Goal: Task Accomplishment & Management: Complete application form

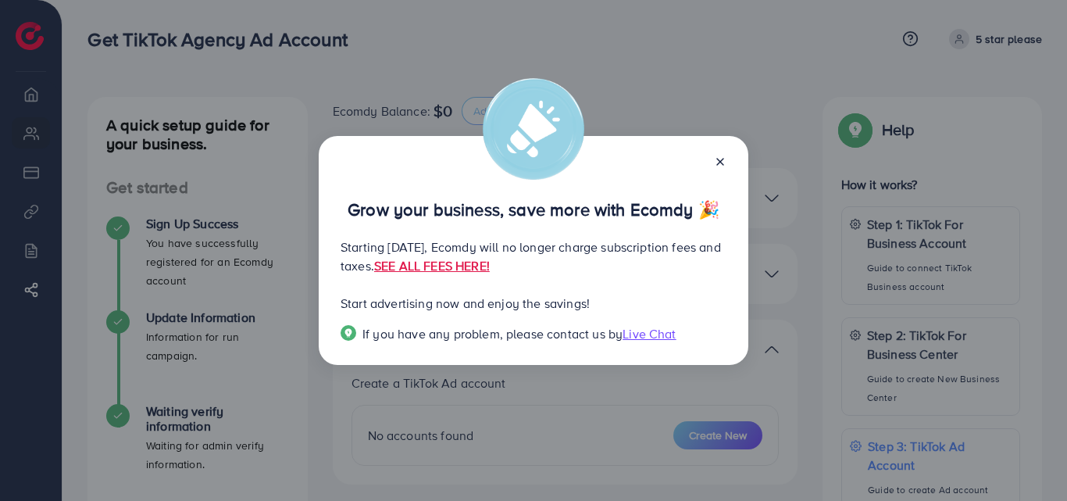
click at [723, 164] on line at bounding box center [720, 162] width 6 height 6
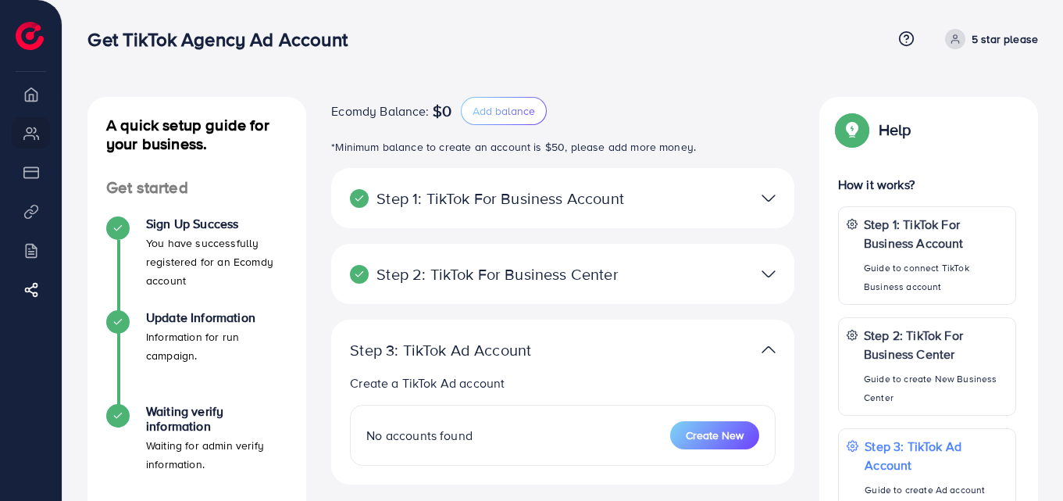
click at [960, 38] on icon at bounding box center [955, 39] width 11 height 11
drag, startPoint x: 648, startPoint y: 56, endPoint x: 646, endPoint y: 64, distance: 8.0
click at [648, 56] on div "Get TikTok Agency Ad Account Help Center Contact Support Term and policy About …" at bounding box center [563, 39] width 951 height 42
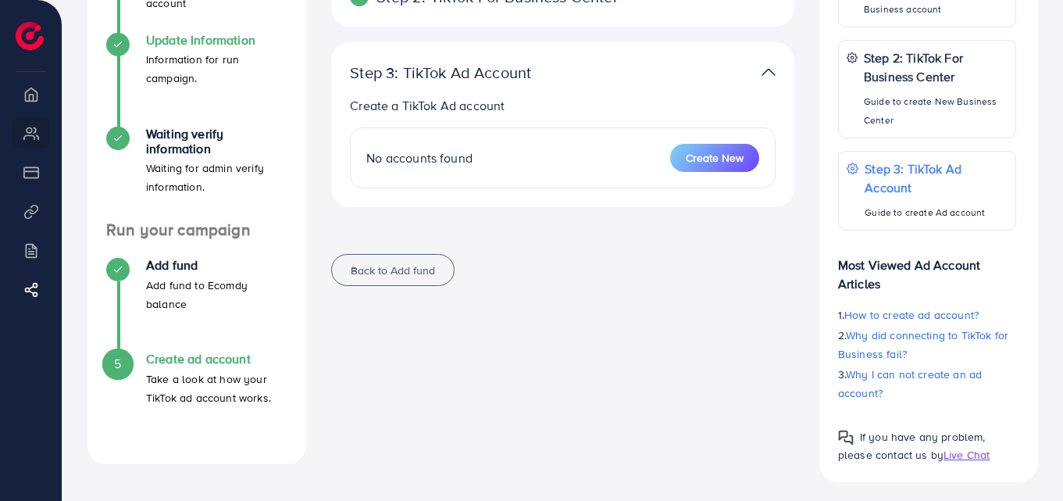
scroll to position [284, 0]
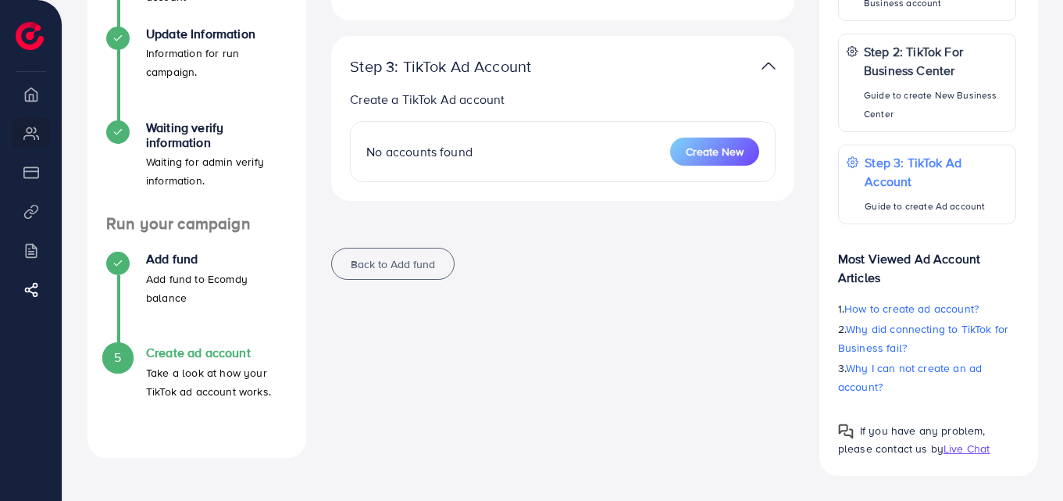
click at [183, 346] on h4 "Create ad account" at bounding box center [216, 352] width 141 height 15
click at [181, 350] on h4 "Create ad account" at bounding box center [216, 352] width 141 height 15
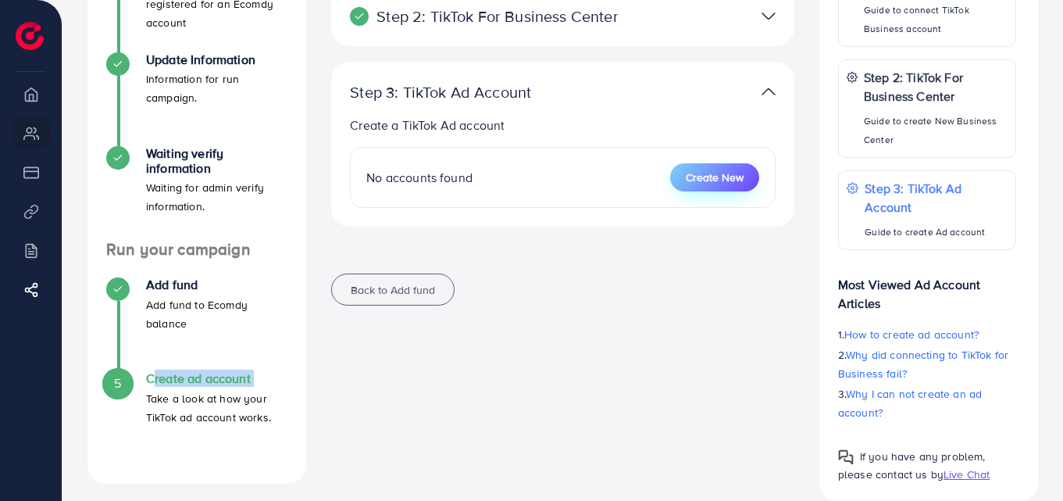
click at [694, 175] on span "Create New" at bounding box center [715, 178] width 58 height 16
select select
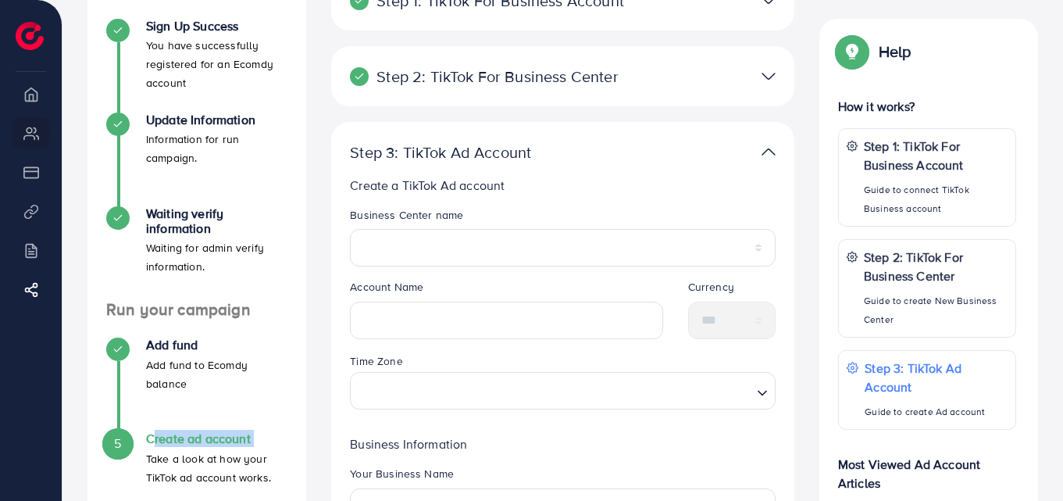
scroll to position [0, 0]
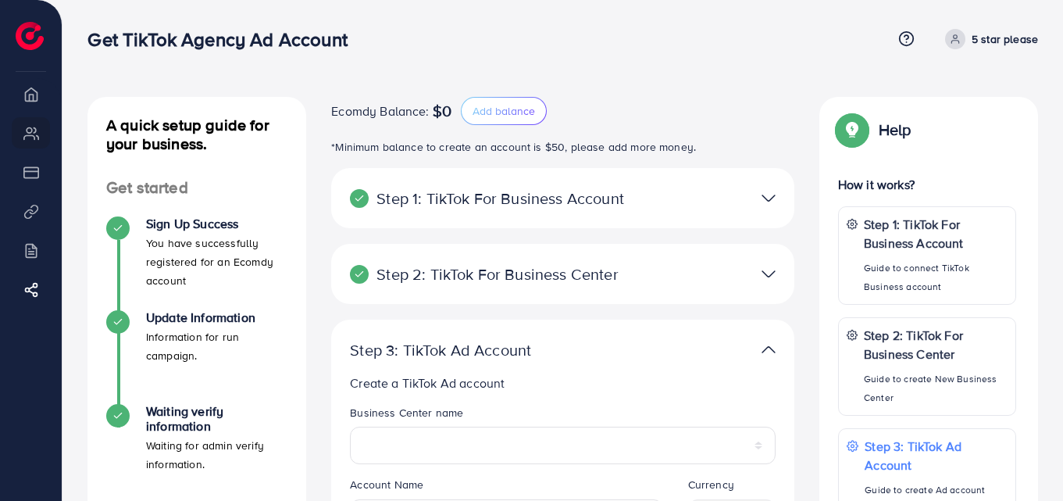
click at [961, 41] on icon at bounding box center [955, 39] width 11 height 11
click at [969, 100] on link "Log out" at bounding box center [963, 93] width 148 height 35
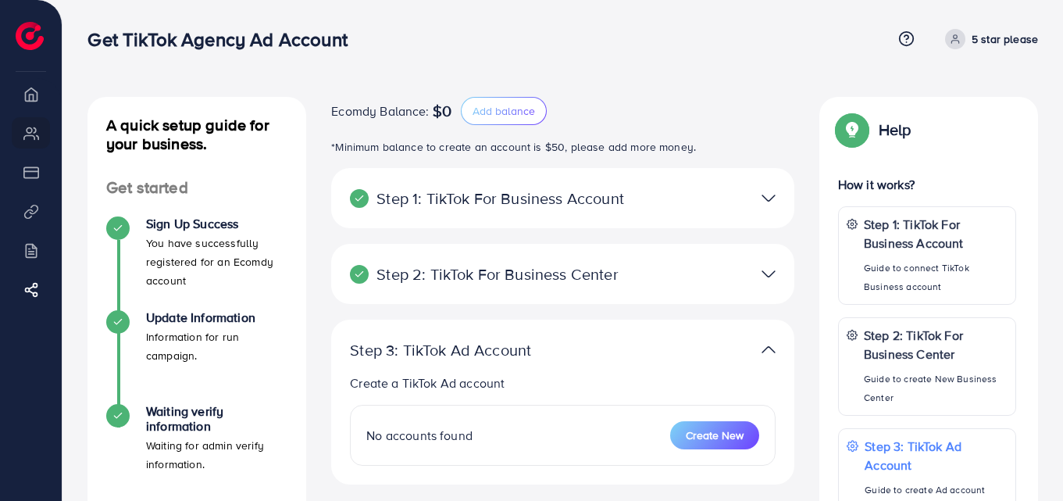
click at [553, 117] on div "Ecomdy Balance: $0 Add balance" at bounding box center [562, 111] width 463 height 28
click at [543, 110] on button "Add balance" at bounding box center [504, 111] width 86 height 28
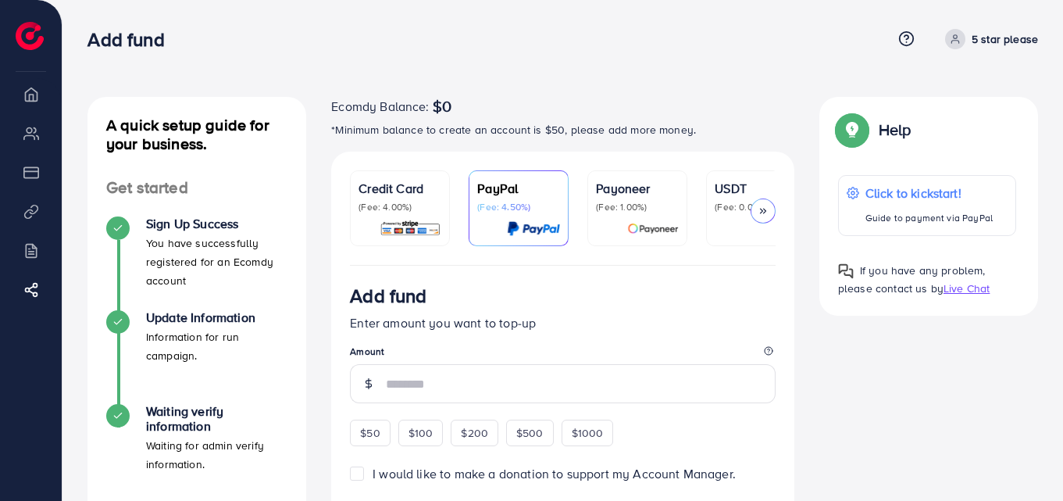
click at [46, 98] on li "Overview" at bounding box center [31, 93] width 62 height 31
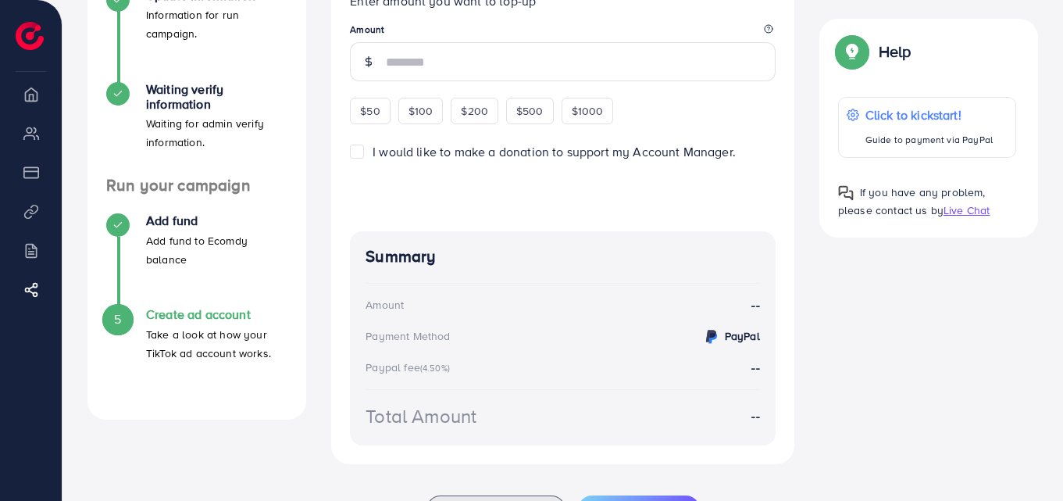
scroll to position [392, 0]
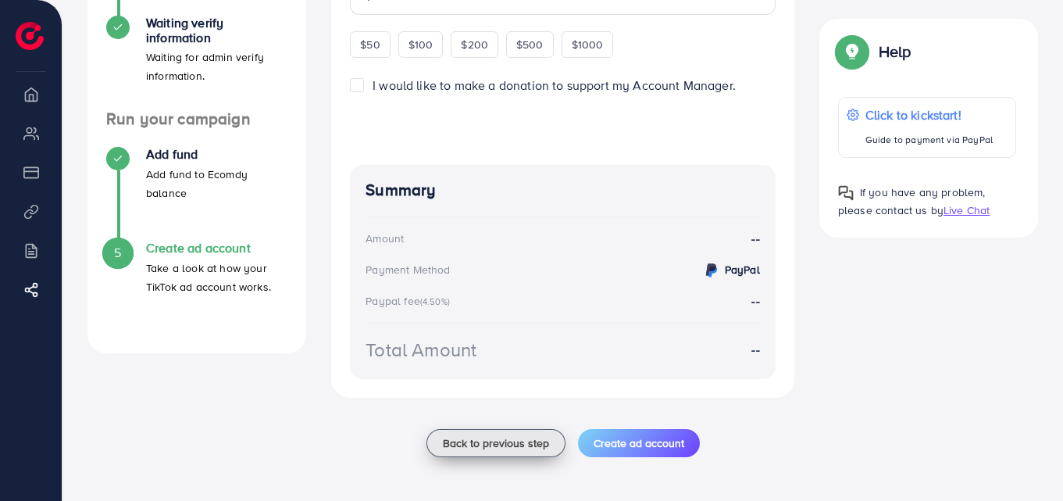
click at [478, 445] on span "Back to previous step" at bounding box center [496, 443] width 106 height 16
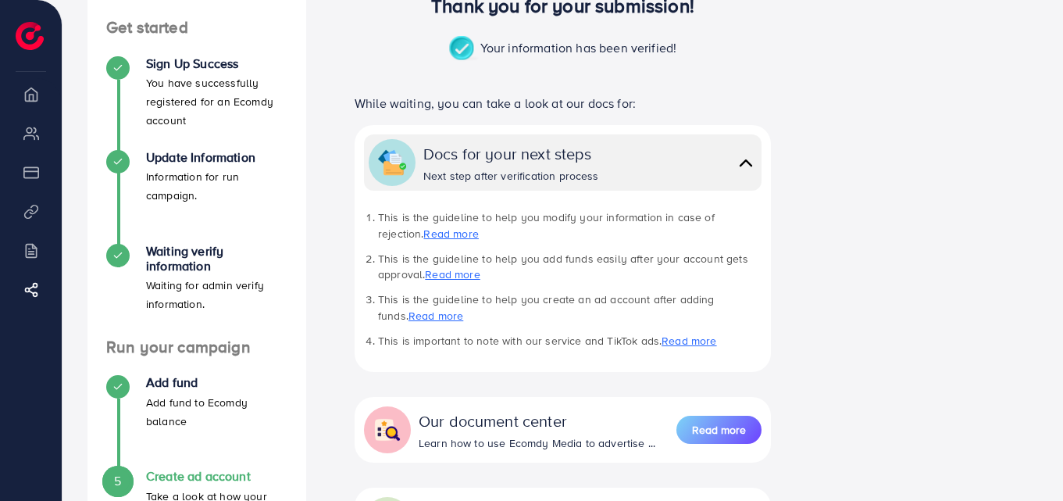
scroll to position [336, 0]
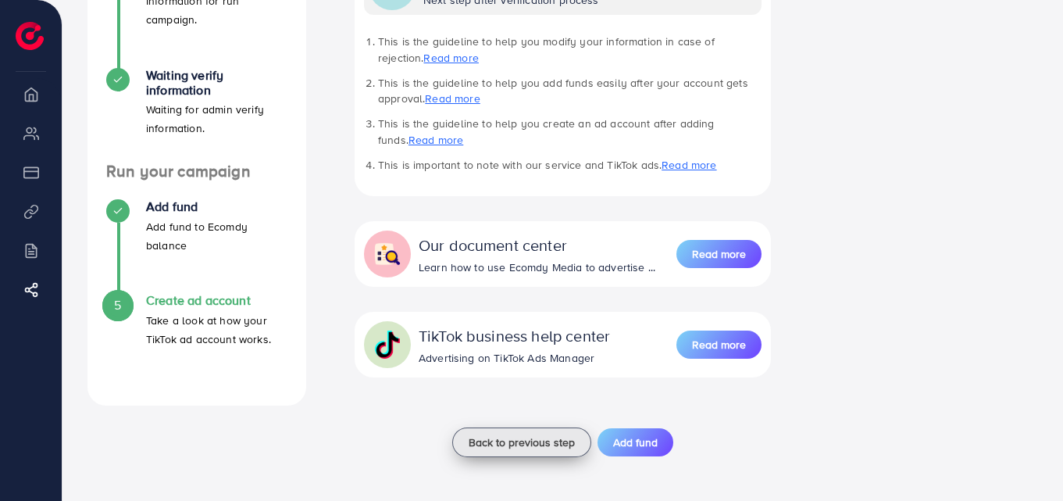
click at [528, 442] on span "Back to previous step" at bounding box center [522, 442] width 106 height 16
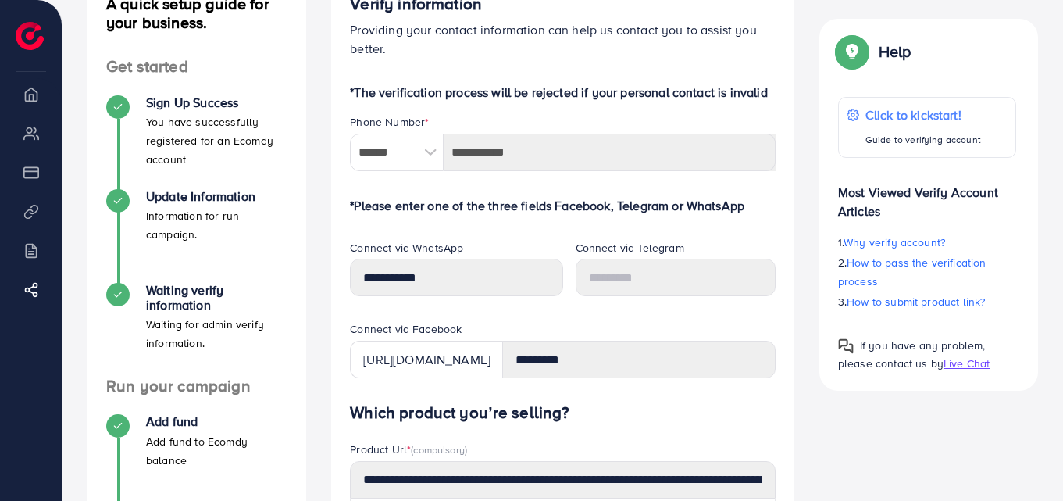
scroll to position [130, 0]
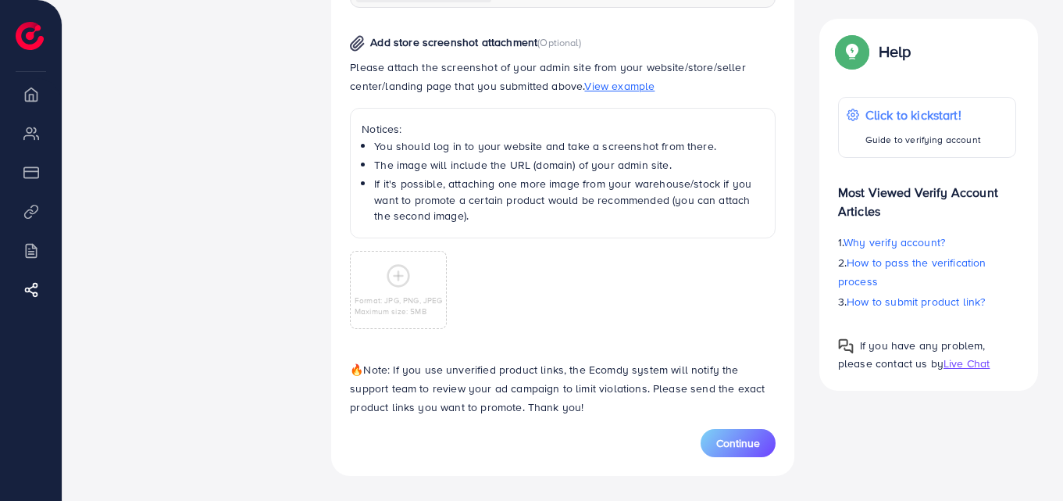
scroll to position [0, 0]
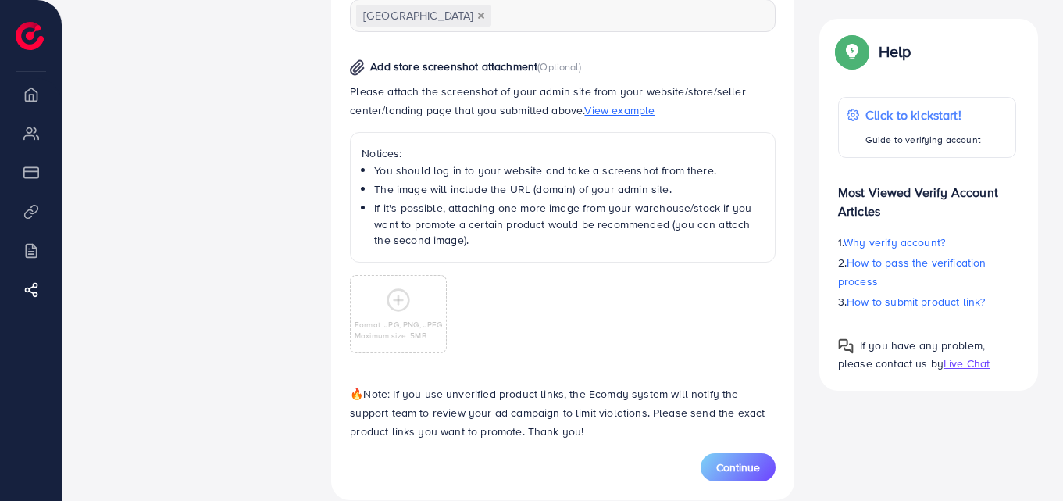
scroll to position [811, 0]
